Goal: Find specific page/section: Find specific page/section

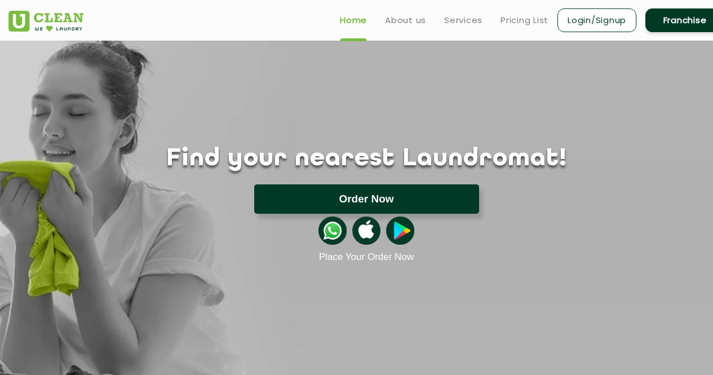
click at [346, 197] on button "Order Now" at bounding box center [366, 198] width 225 height 29
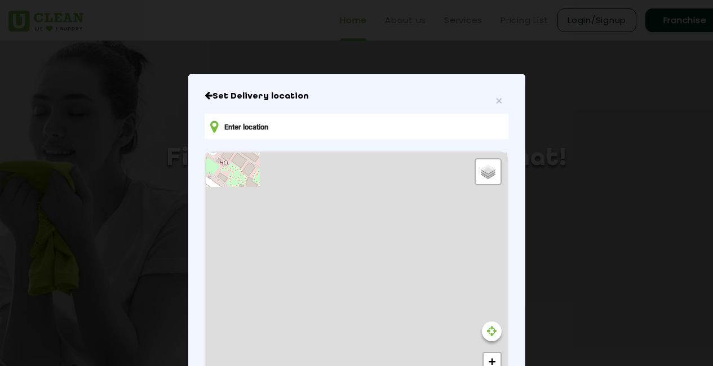
type input "G8QQ+GRX, Raipur Khadar, Sector 126, Noida, Uttar Pradesh 201313, India"
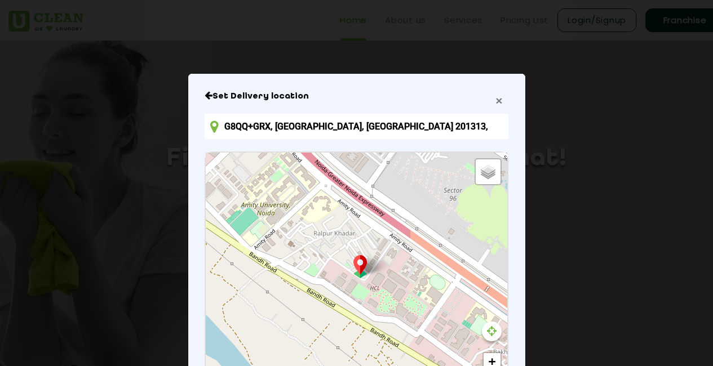
click at [496, 100] on span "×" at bounding box center [498, 100] width 7 height 13
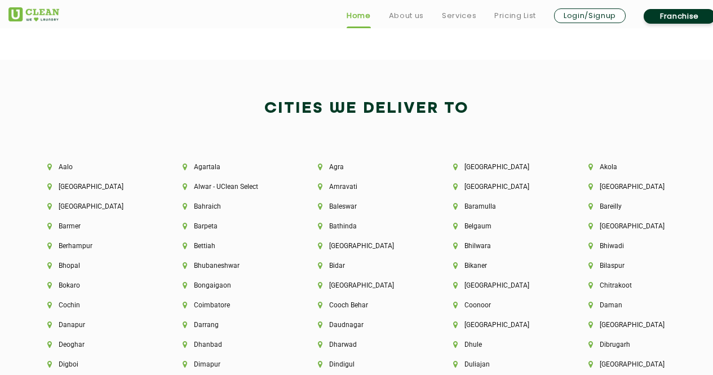
scroll to position [2303, 0]
click at [212, 166] on li "Agartala" at bounding box center [230, 166] width 97 height 8
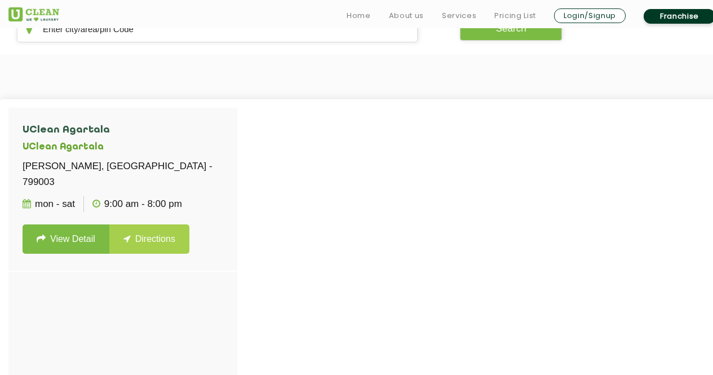
scroll to position [257, 0]
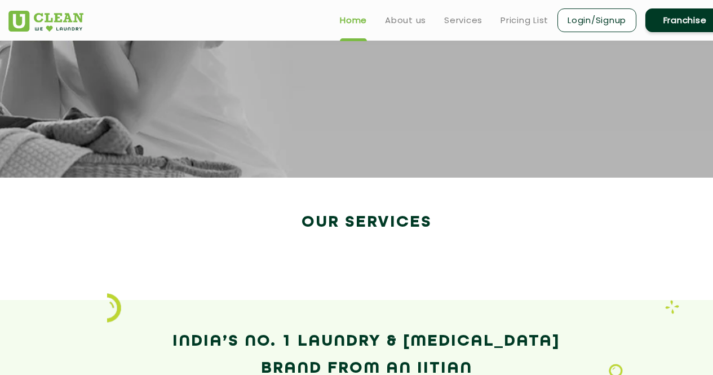
scroll to position [1568, 0]
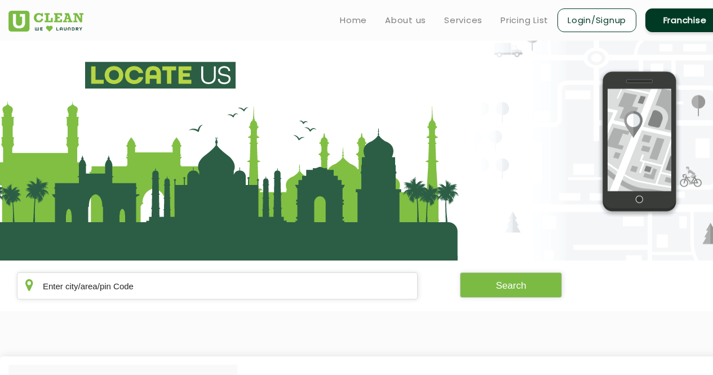
click at [403, 264] on section "Search" at bounding box center [356, 285] width 713 height 51
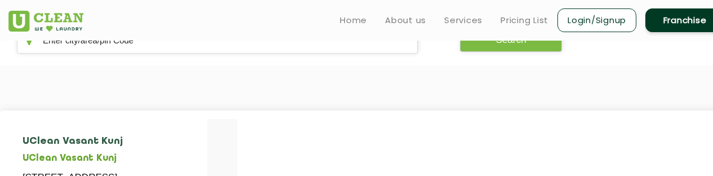
drag, startPoint x: 266, startPoint y: 364, endPoint x: 486, endPoint y: 139, distance: 313.9
